Goal: Communication & Community: Answer question/provide support

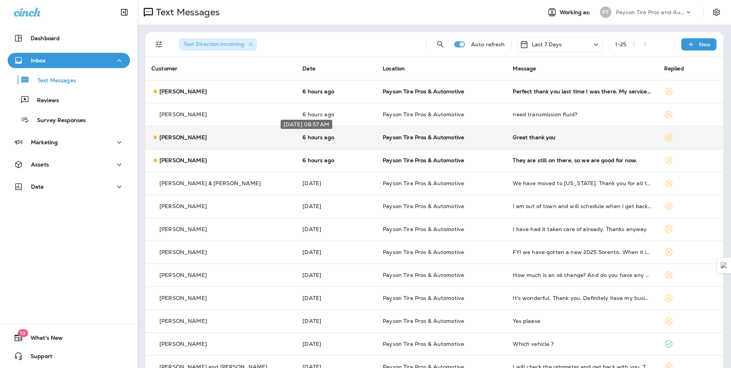
click at [346, 136] on p "6 hours ago" at bounding box center [336, 137] width 68 height 6
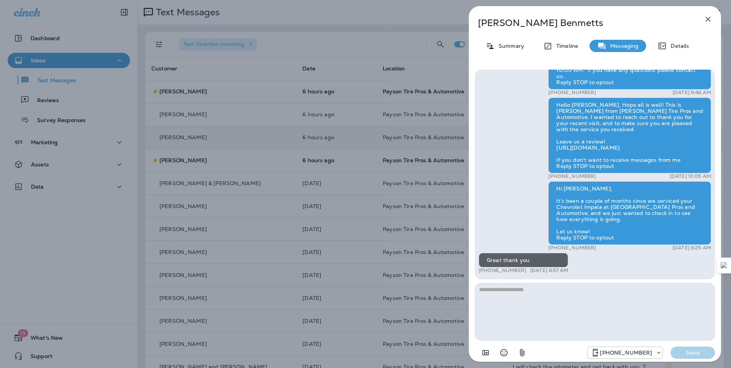
click at [337, 111] on div "[PERSON_NAME] Summary Timeline Messaging Details Hello [PERSON_NAME], This is P…" at bounding box center [365, 184] width 731 height 368
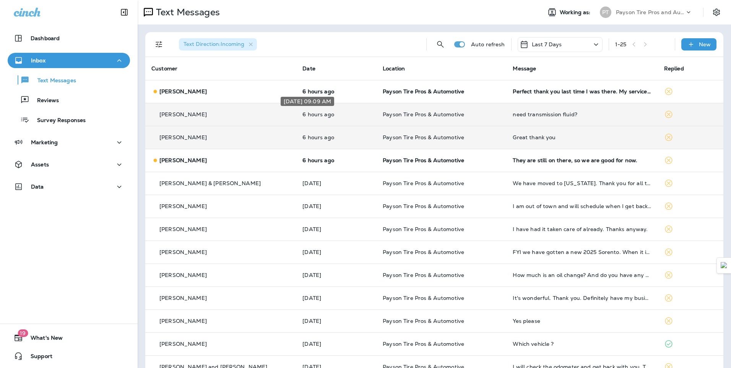
click at [335, 115] on p "6 hours ago" at bounding box center [336, 114] width 68 height 6
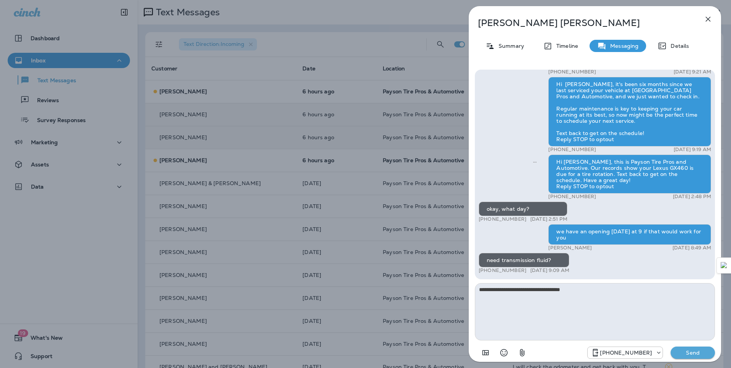
type textarea "**********"
click at [688, 353] on p "Send" at bounding box center [693, 352] width 32 height 7
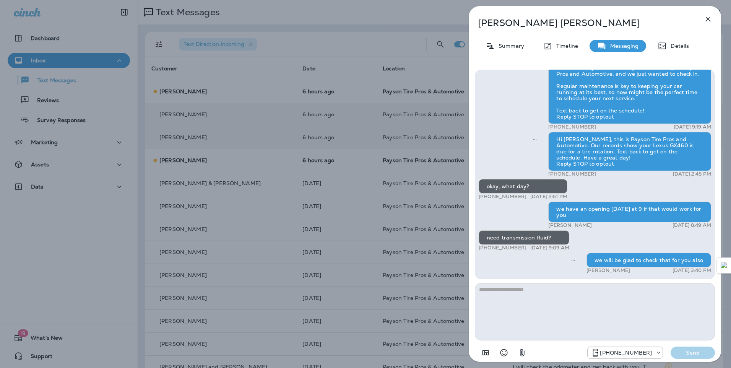
click at [342, 95] on div "[PERSON_NAME] Summary Timeline Messaging Details Hi [PERSON_NAME], this is [PER…" at bounding box center [365, 184] width 731 height 368
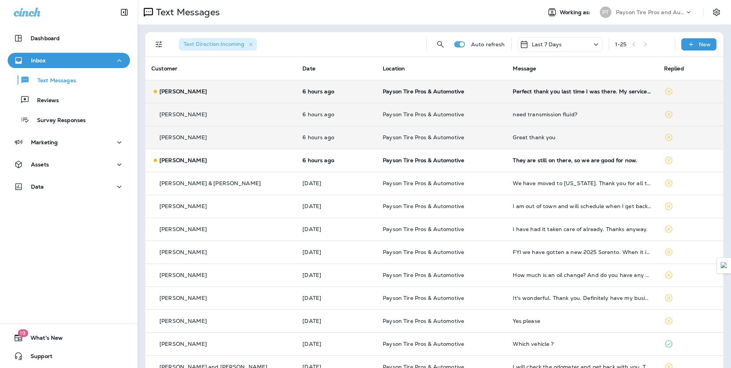
click at [451, 93] on p "Payson Tire Pros & Automotive" at bounding box center [442, 91] width 118 height 6
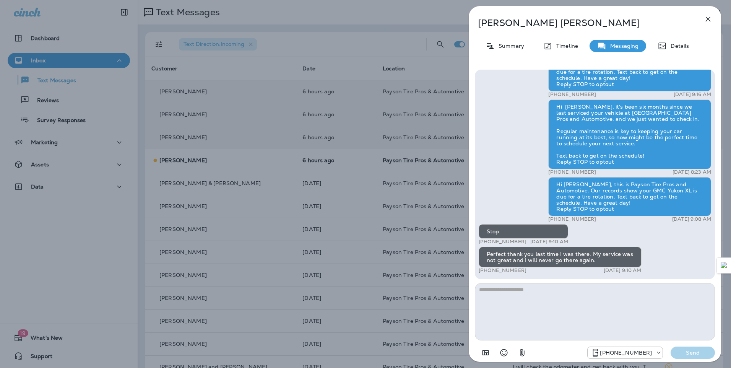
scroll to position [-21, 0]
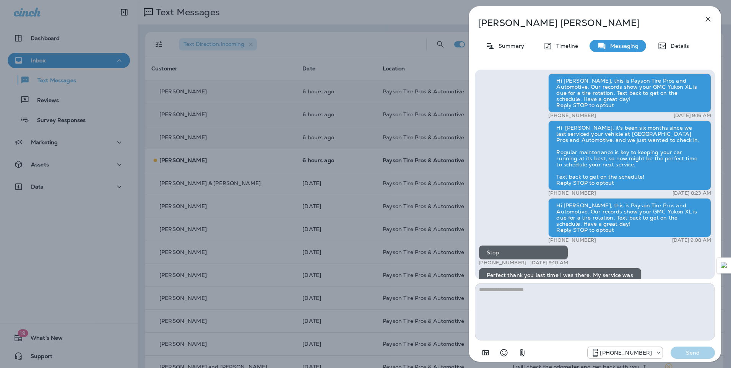
click at [230, 109] on div "[PERSON_NAME] Summary Timeline Messaging Details Hi [PERSON_NAME], this is Pays…" at bounding box center [365, 184] width 731 height 368
